Goal: Task Accomplishment & Management: Complete application form

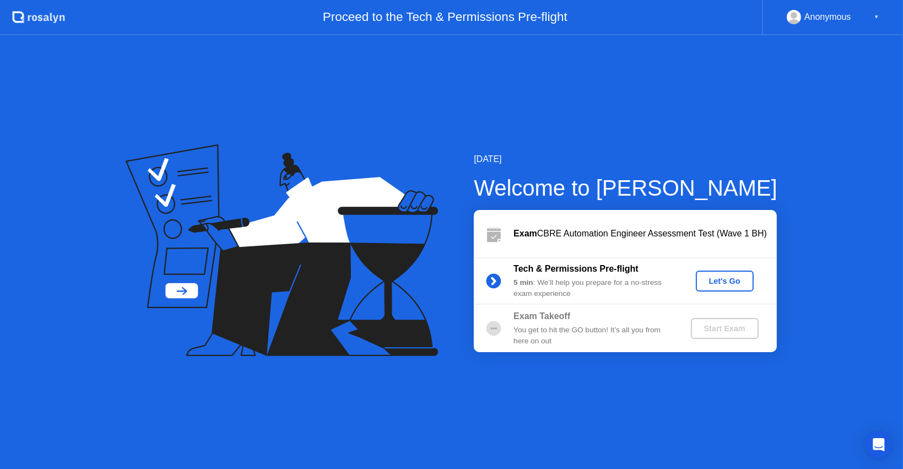
click at [704, 277] on button "Let's Go" at bounding box center [725, 281] width 58 height 21
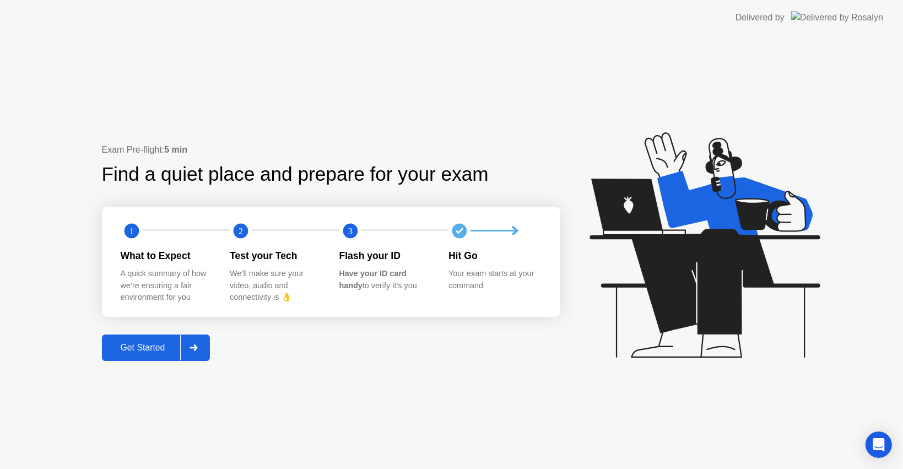
click at [201, 351] on div at bounding box center [193, 347] width 26 height 25
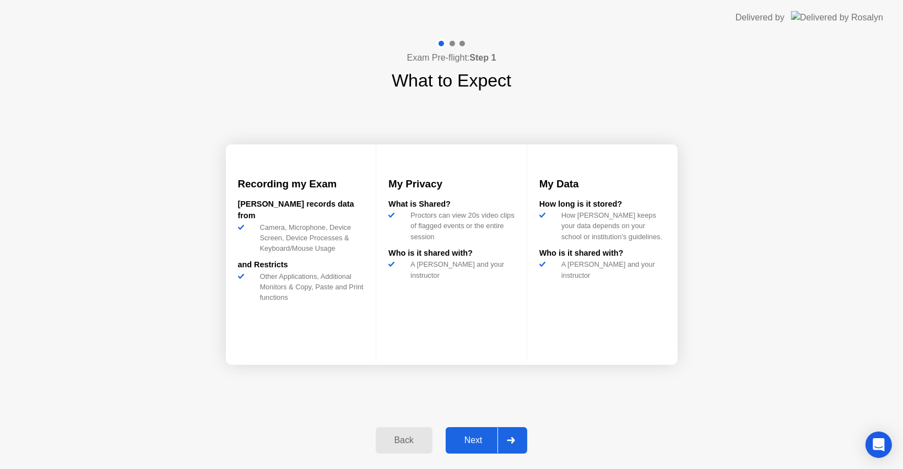
click at [511, 437] on icon at bounding box center [511, 440] width 8 height 7
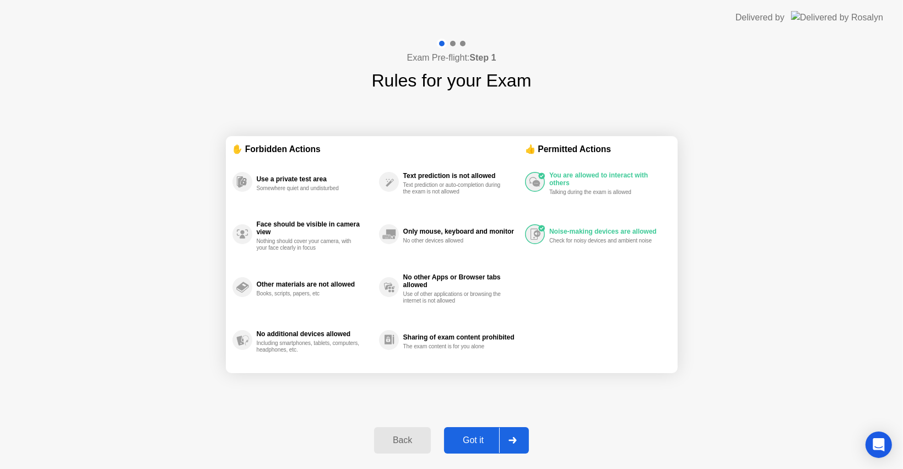
click at [509, 439] on icon at bounding box center [513, 440] width 8 height 7
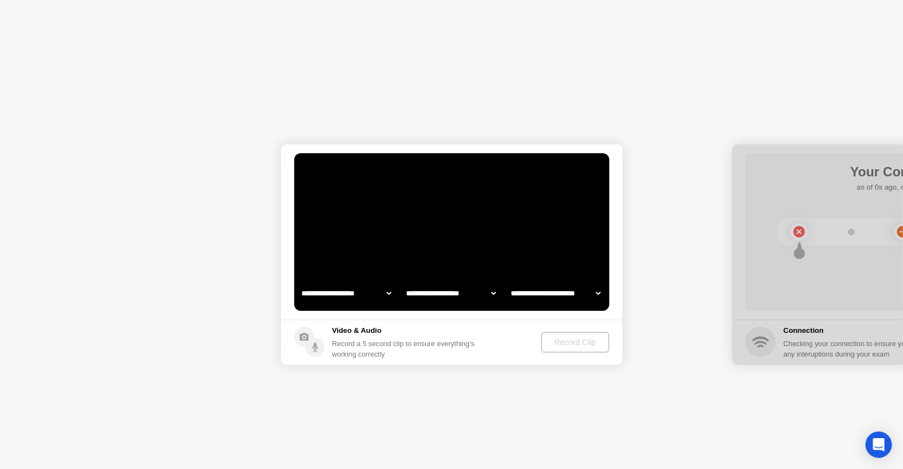
select select "**********"
select select "*******"
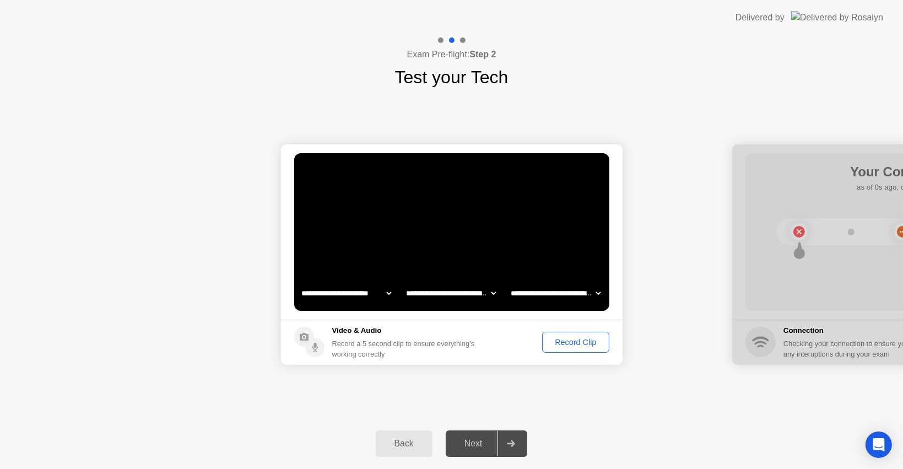
click at [570, 340] on div "Record Clip" at bounding box center [575, 342] width 59 height 9
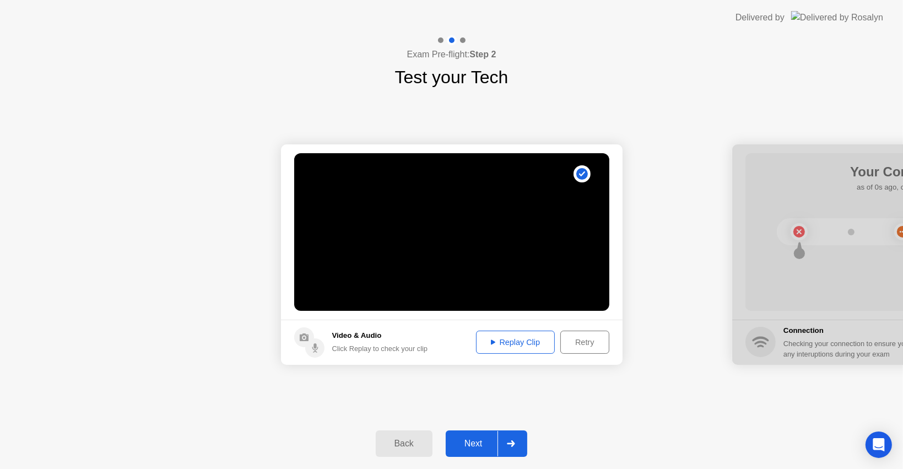
click at [537, 346] on div "Replay Clip" at bounding box center [516, 342] width 72 height 9
click at [506, 434] on div at bounding box center [511, 443] width 26 height 25
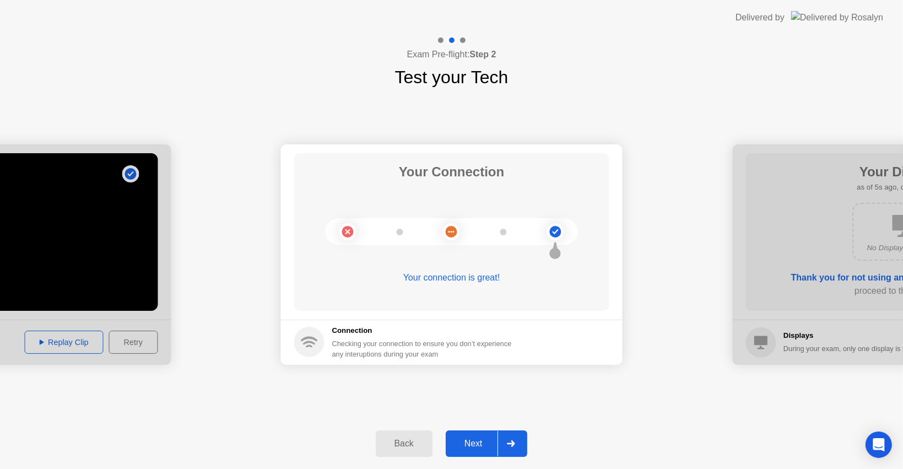
click at [511, 439] on div at bounding box center [511, 443] width 26 height 25
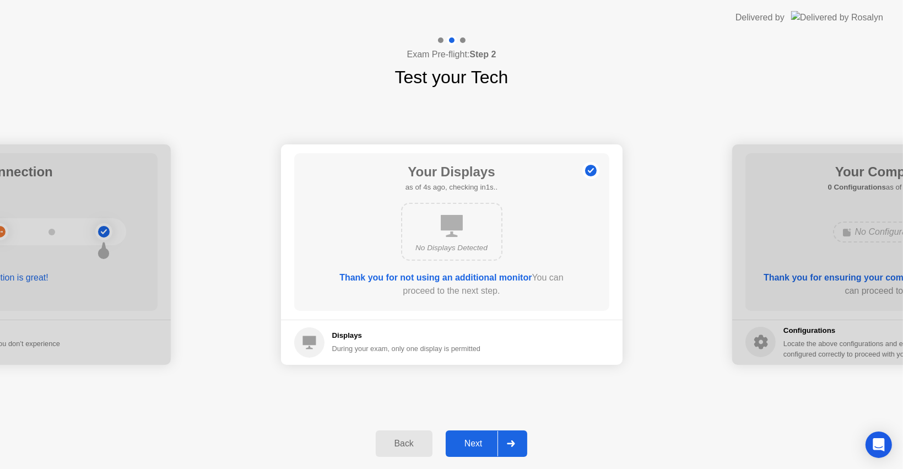
click at [509, 436] on div at bounding box center [511, 443] width 26 height 25
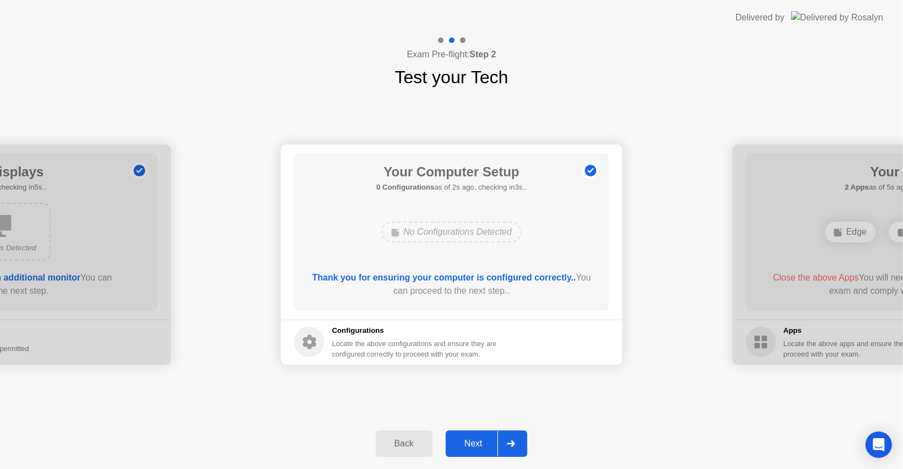
click at [505, 445] on div at bounding box center [511, 443] width 26 height 25
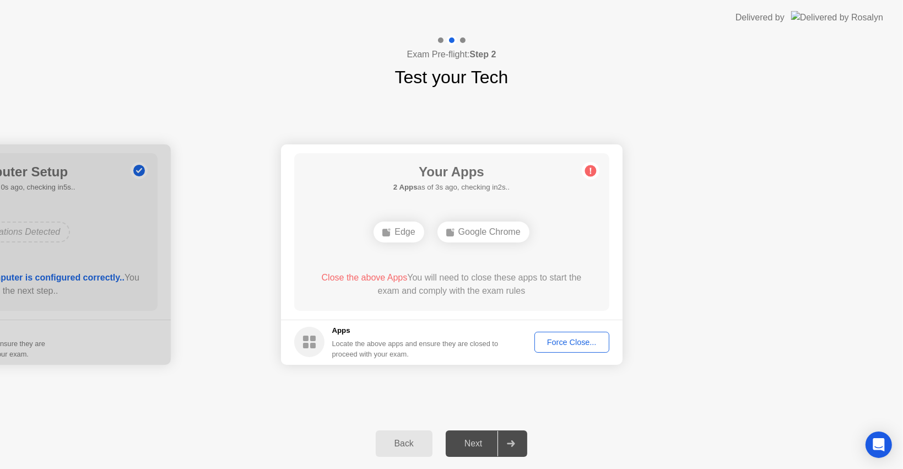
click at [547, 339] on div "Force Close..." at bounding box center [571, 342] width 67 height 9
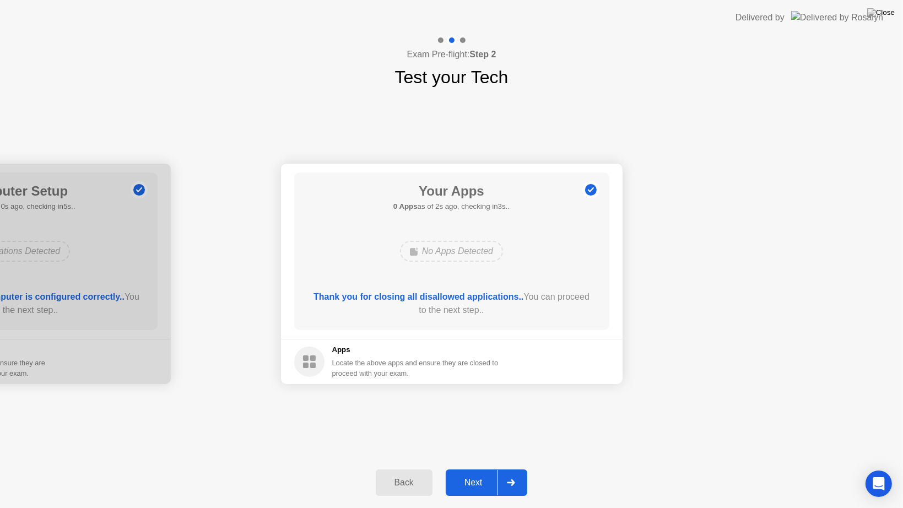
click at [500, 468] on div at bounding box center [511, 482] width 26 height 25
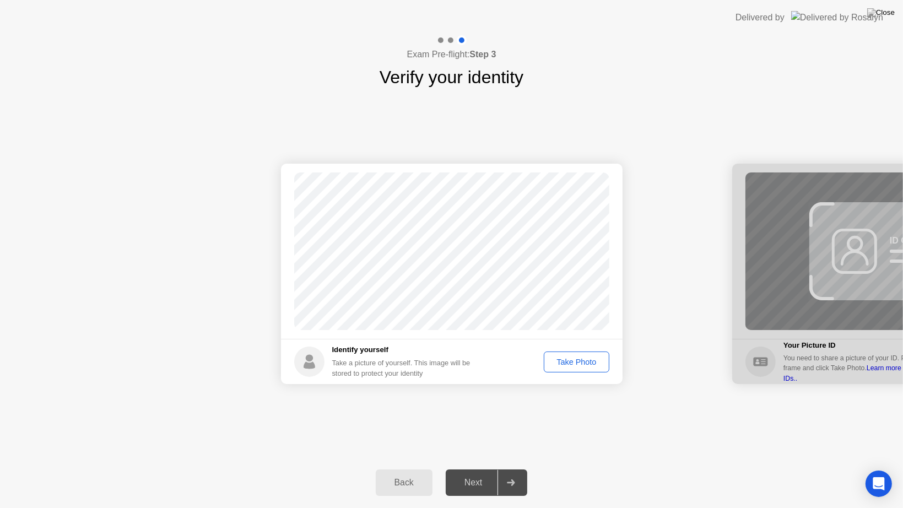
click at [572, 363] on div "Take Photo" at bounding box center [576, 362] width 57 height 9
drag, startPoint x: 520, startPoint y: 476, endPoint x: 518, endPoint y: 469, distance: 7.0
click at [518, 468] on button "Next" at bounding box center [487, 482] width 82 height 26
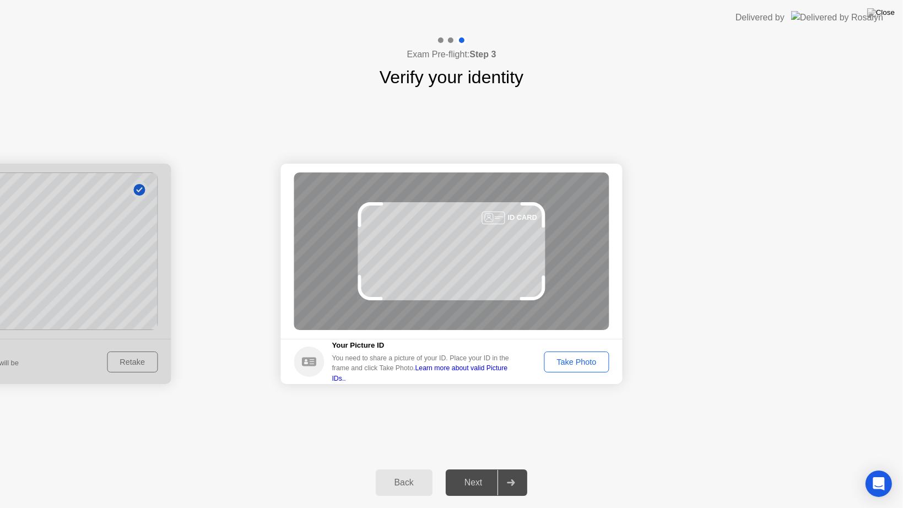
click at [557, 358] on div "Take Photo" at bounding box center [576, 362] width 57 height 9
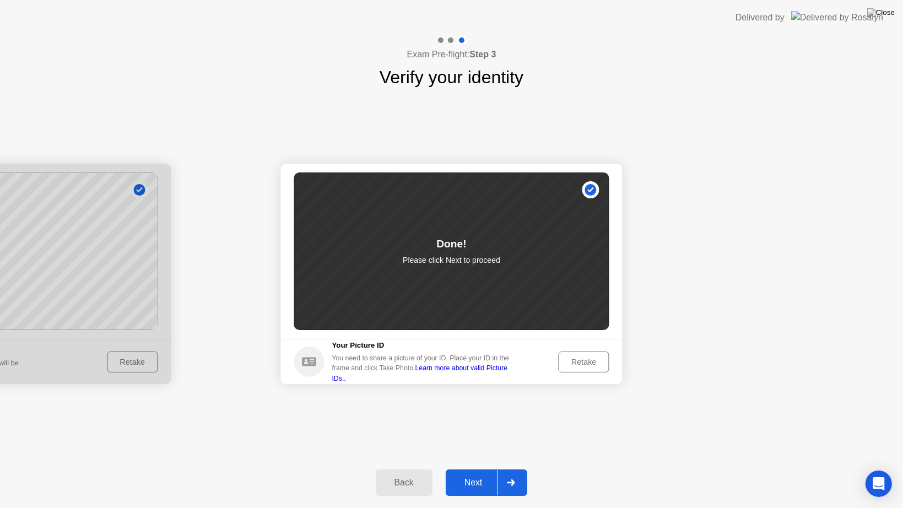
click at [487, 468] on div "Next" at bounding box center [473, 483] width 49 height 10
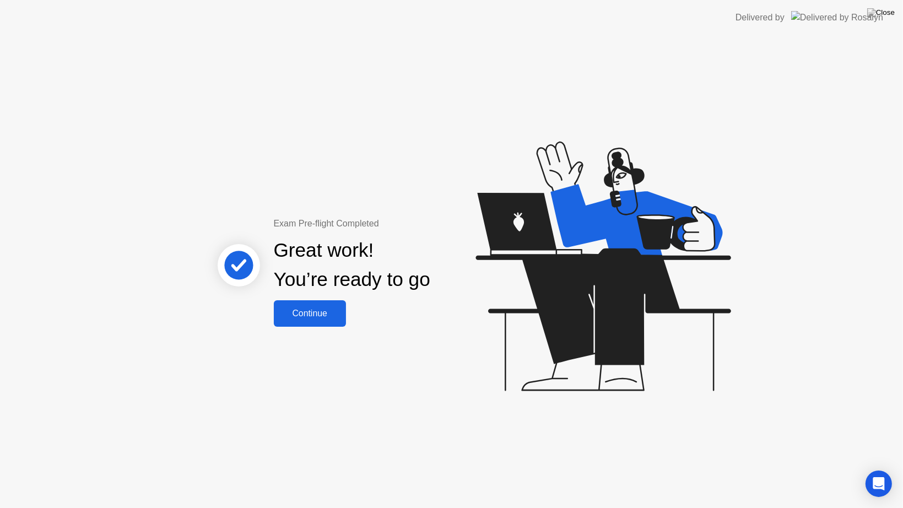
click at [333, 317] on div "Continue" at bounding box center [310, 314] width 66 height 10
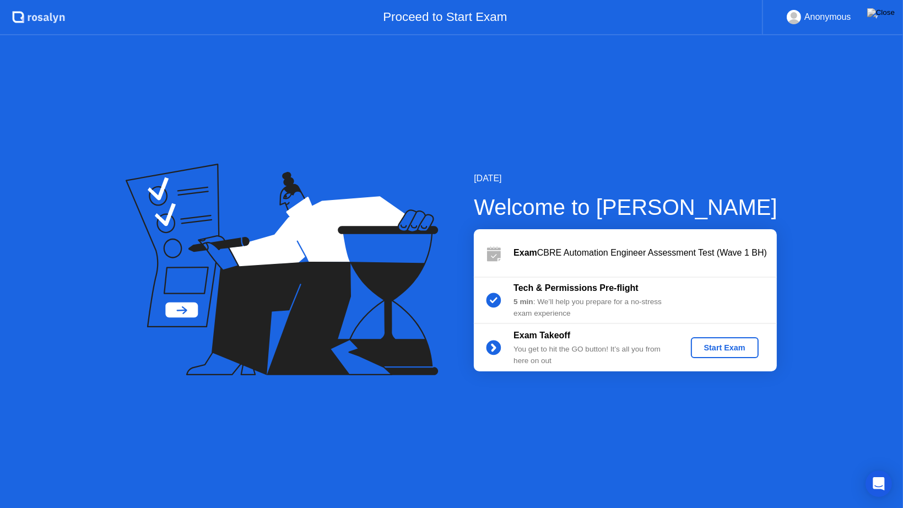
click at [703, 346] on div "Start Exam" at bounding box center [724, 347] width 59 height 9
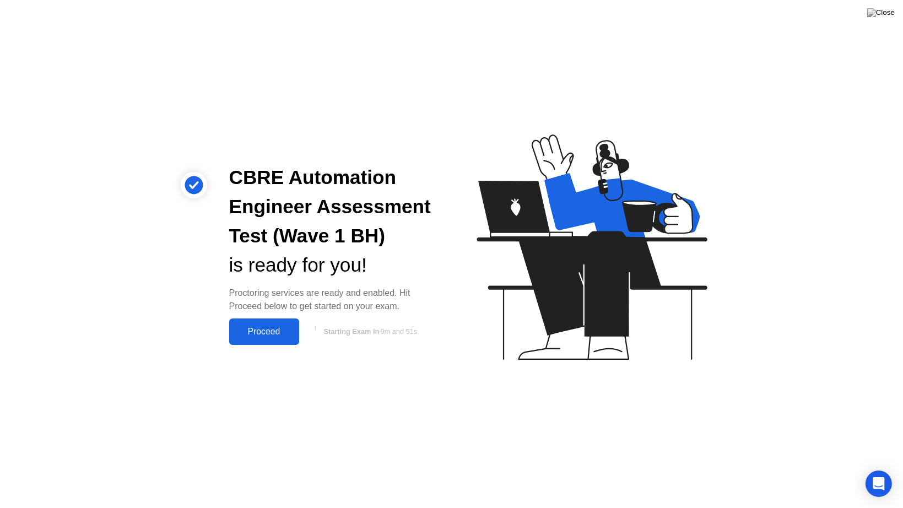
click at [280, 331] on div "Proceed" at bounding box center [264, 332] width 63 height 10
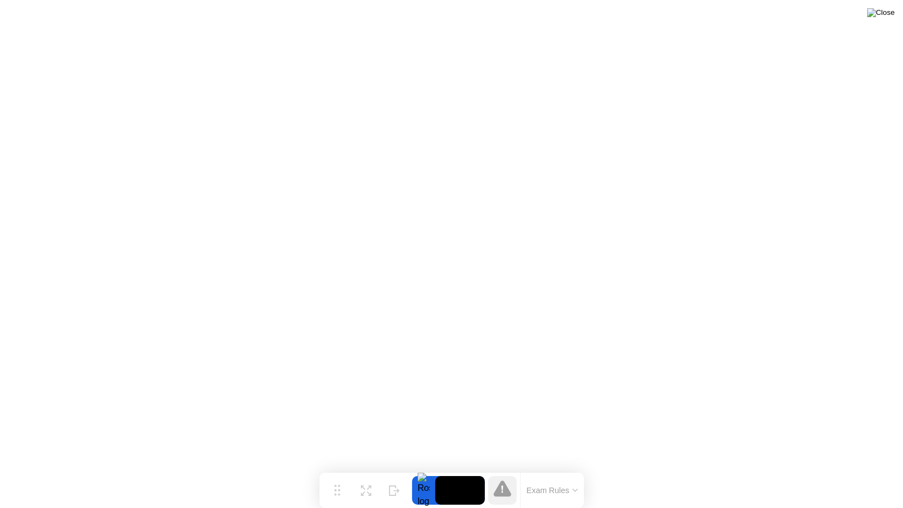
click at [884, 14] on img at bounding box center [881, 12] width 28 height 9
